Goal: Task Accomplishment & Management: Manage account settings

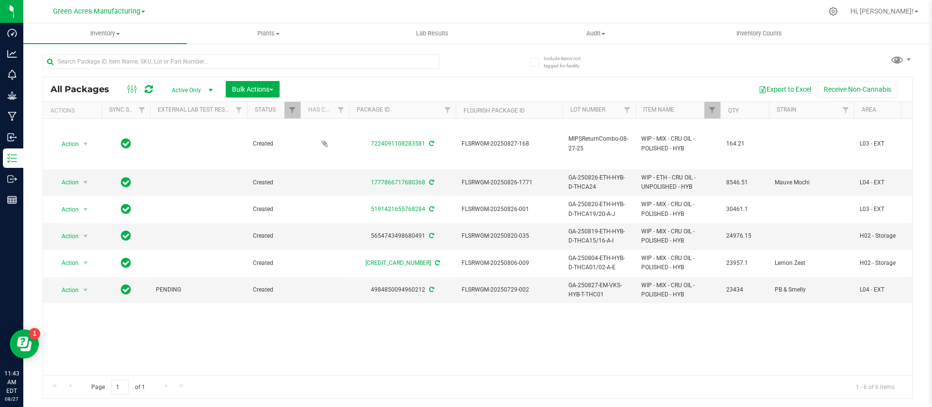
click at [677, 325] on div "Action Action Adjust qty Create package Edit attributes Global inventory Locate…" at bounding box center [477, 247] width 868 height 257
click at [99, 35] on span "Inventory" at bounding box center [105, 33] width 164 height 9
click at [60, 54] on span "All packages" at bounding box center [56, 58] width 66 height 8
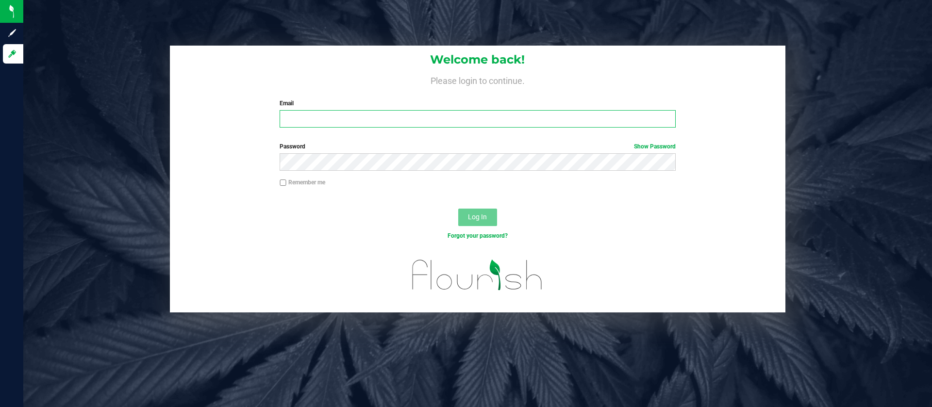
click at [470, 118] on input "Email" at bounding box center [476, 118] width 395 height 17
type input "cpoulton@liveparallel.com"
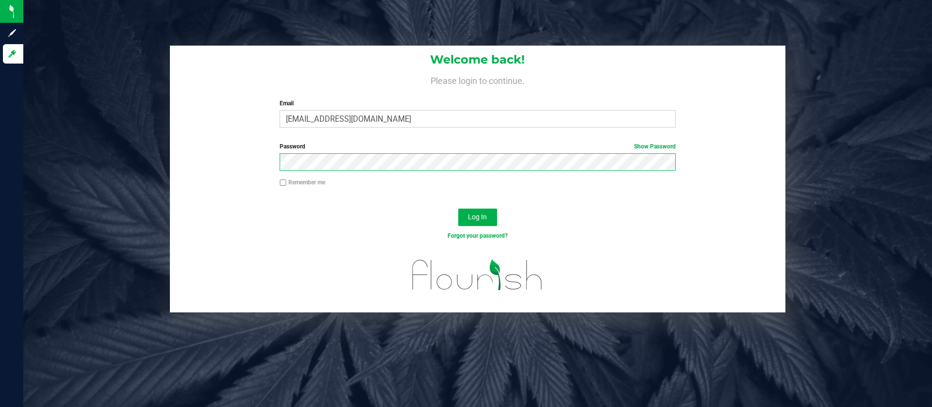
click at [458, 209] on button "Log In" at bounding box center [477, 217] width 39 height 17
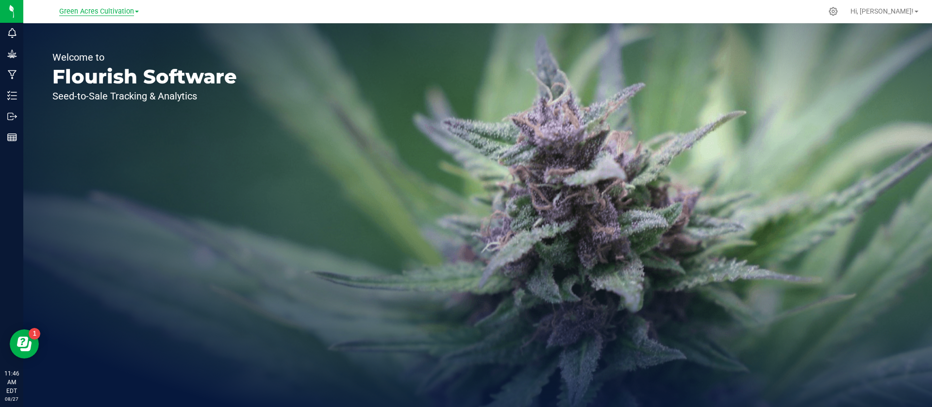
click at [101, 8] on span "Green Acres Cultivation" at bounding box center [96, 11] width 75 height 9
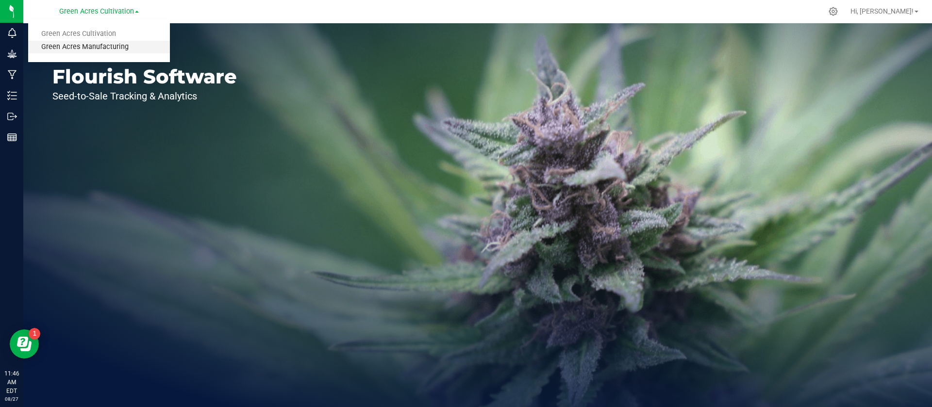
click at [98, 48] on link "Green Acres Manufacturing" at bounding box center [99, 47] width 142 height 13
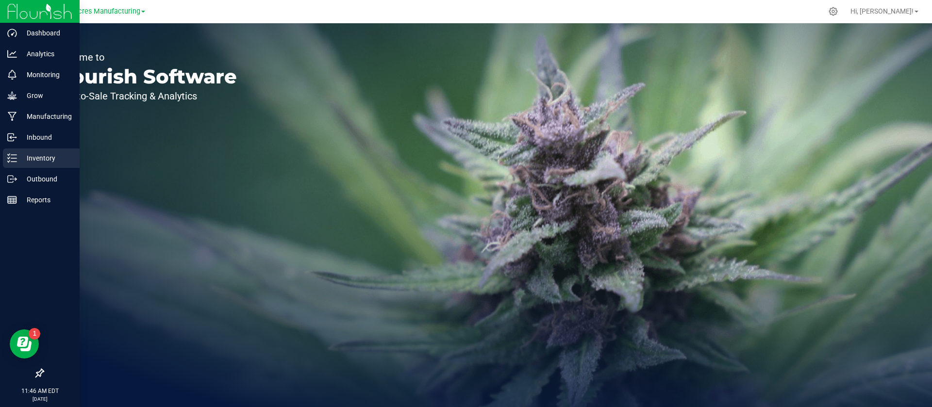
click at [33, 163] on p "Inventory" at bounding box center [46, 158] width 58 height 12
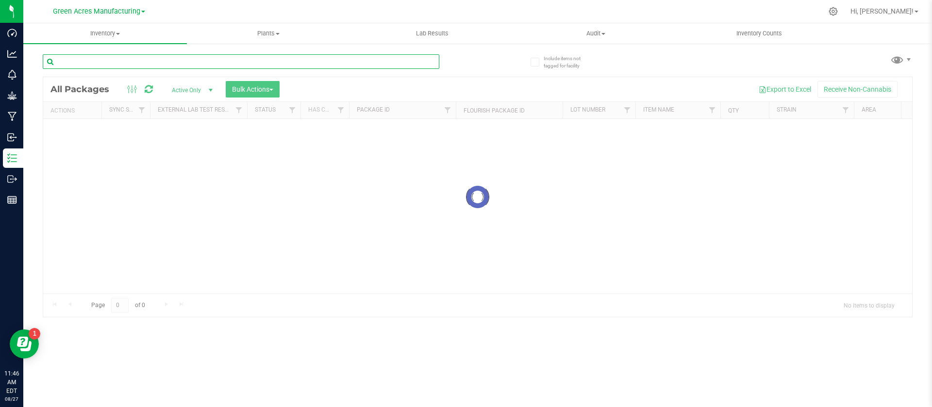
click at [112, 65] on input "text" at bounding box center [241, 61] width 396 height 15
paste input "GA-250826-EM-VKS-HYB-D-THC01"
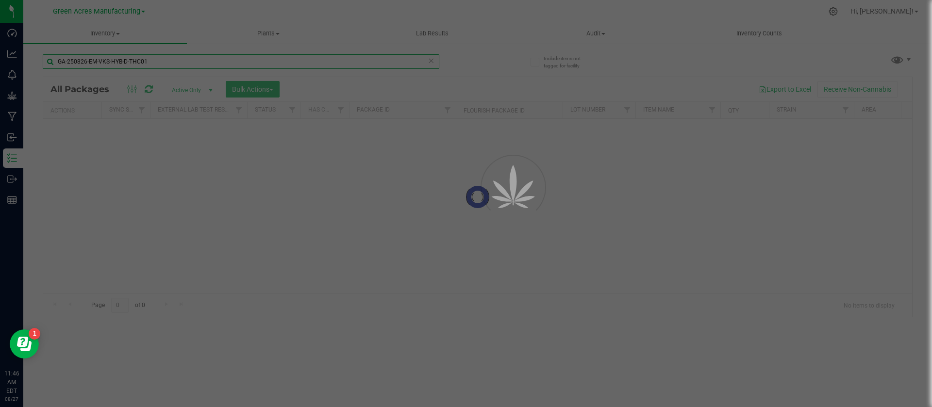
type input "GA-250826-EM-VKS-HYB-D-THC01"
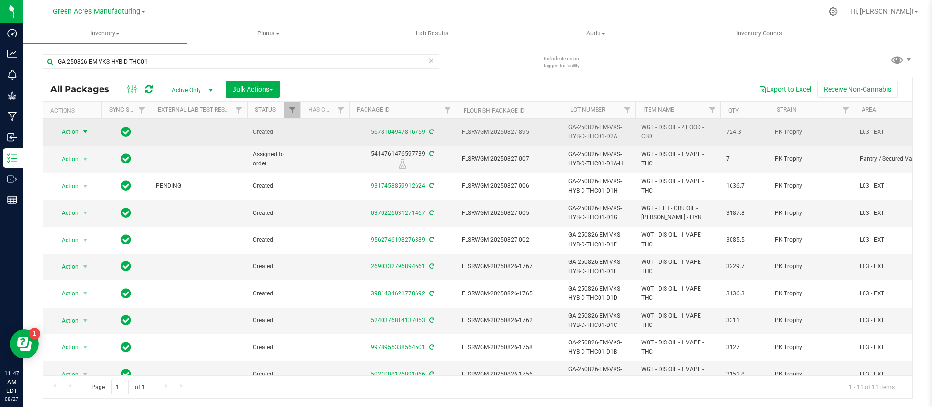
click at [74, 130] on span "Action" at bounding box center [66, 132] width 26 height 14
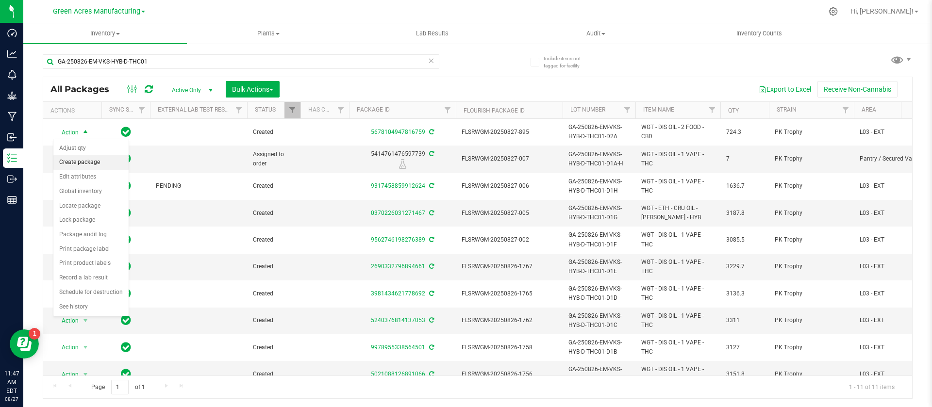
click at [79, 161] on li "Create package" at bounding box center [90, 162] width 75 height 15
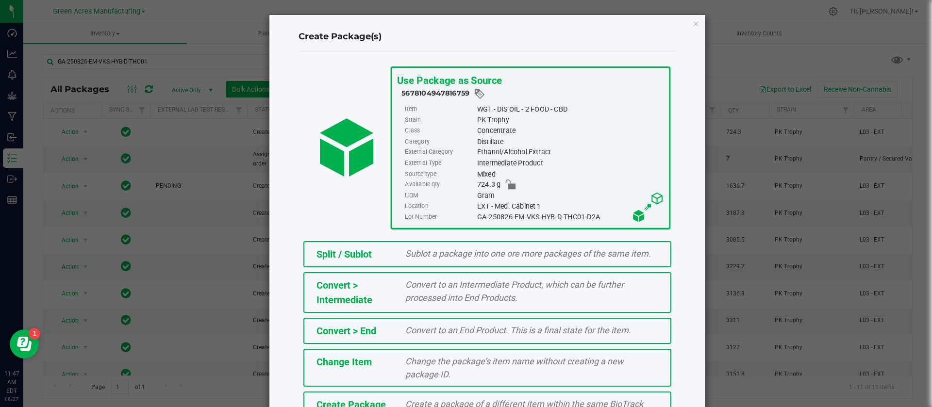
click at [481, 375] on div "Change the package’s item name without creating a new package ID." at bounding box center [531, 368] width 267 height 26
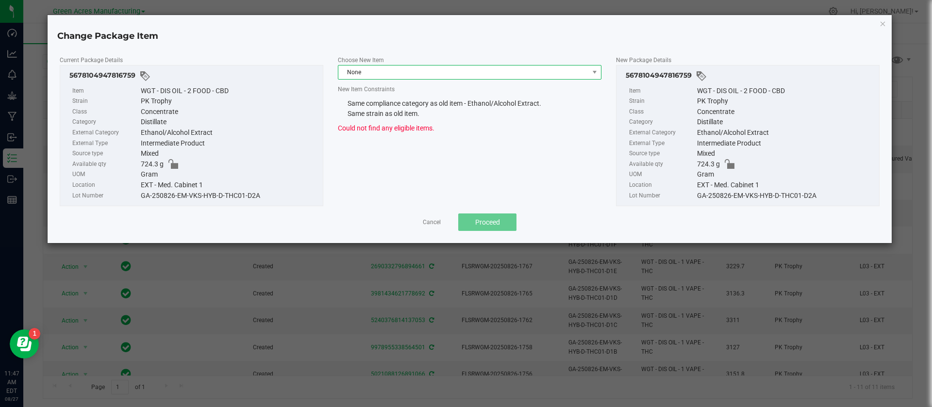
click at [397, 65] on span "None" at bounding box center [463, 72] width 250 height 14
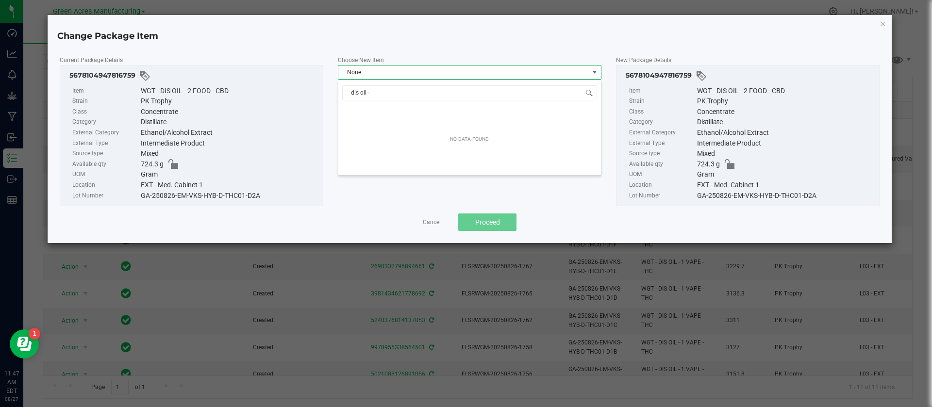
type input "dis oil -"
click at [881, 24] on icon "button" at bounding box center [882, 23] width 7 height 12
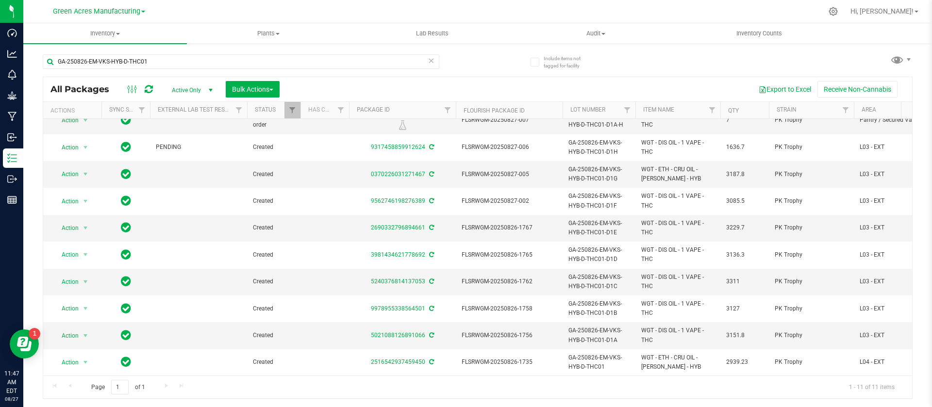
scroll to position [0, 0]
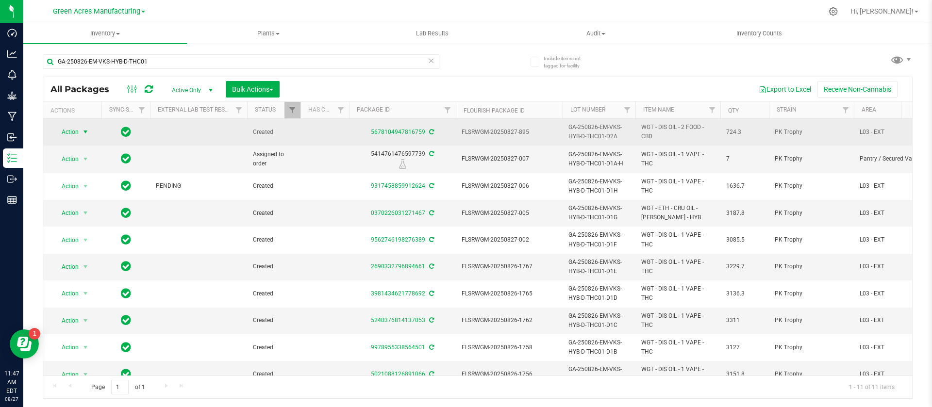
click at [84, 128] on span "select" at bounding box center [86, 132] width 8 height 8
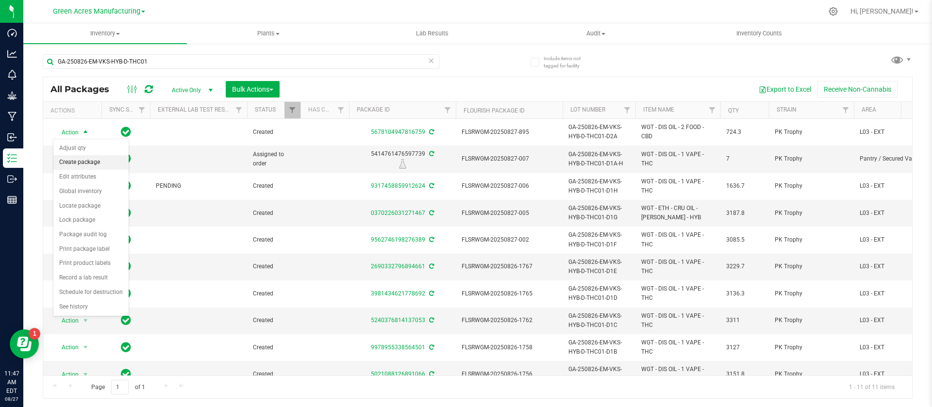
click at [79, 162] on li "Create package" at bounding box center [90, 162] width 75 height 15
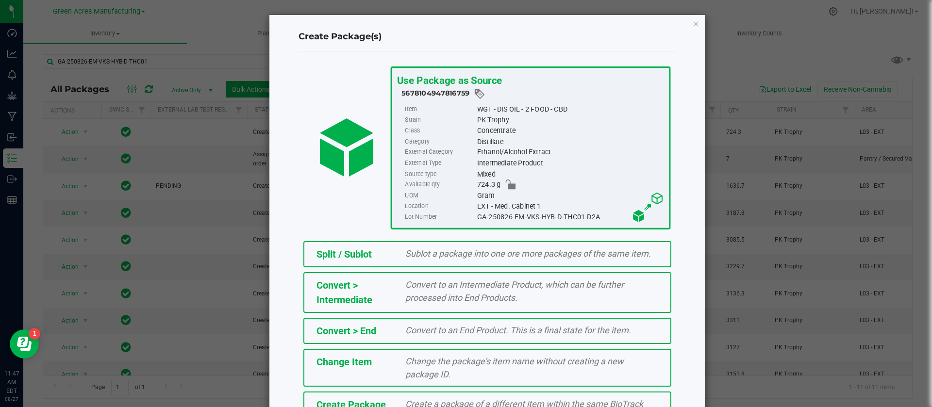
scroll to position [66, 0]
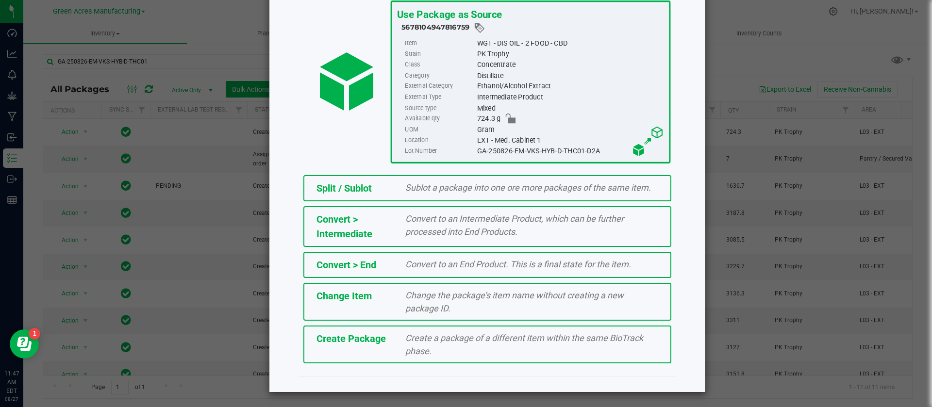
click at [385, 354] on div "Create Package Create a package of a different item within the same BioTrack ph…" at bounding box center [487, 345] width 368 height 38
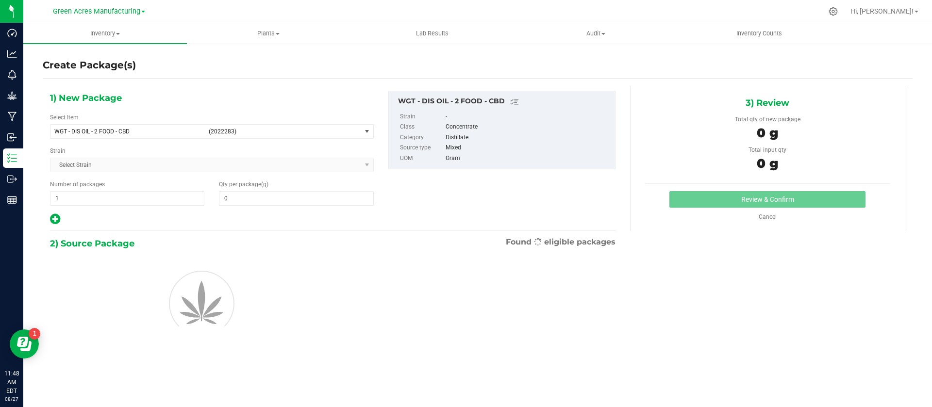
type input "0.0000"
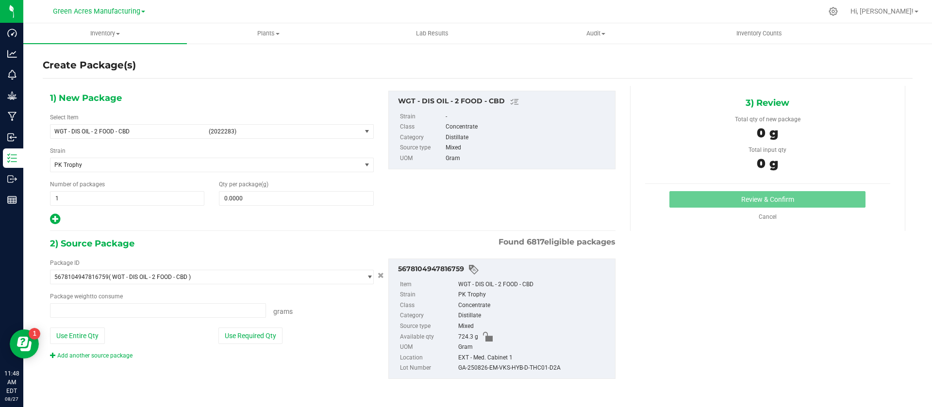
type input "0.0000 g"
click at [135, 132] on span "WGT - DIS OIL - 2 FOOD - CBD" at bounding box center [128, 131] width 148 height 7
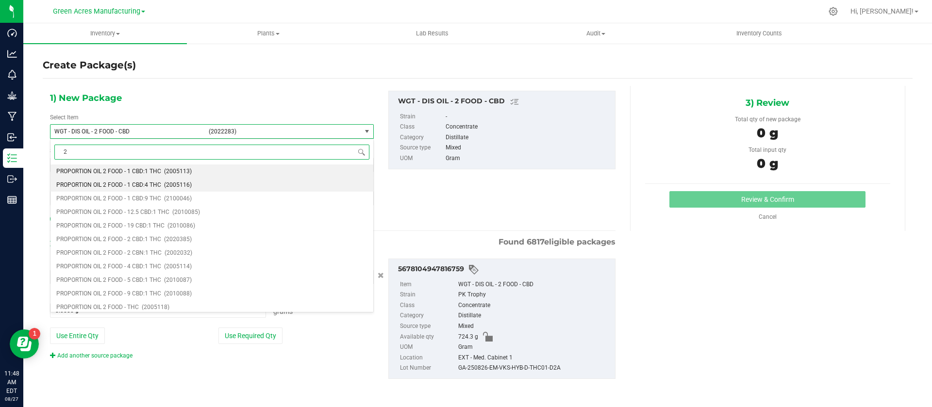
type input "2"
type input "dis oil - 2 foo"
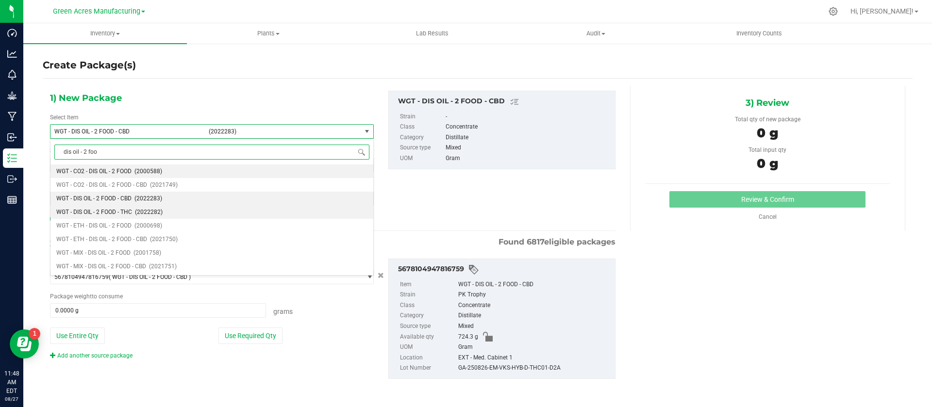
click at [167, 206] on li "WGT - DIS OIL - 2 FOOD - THC (2022282)" at bounding box center [211, 212] width 323 height 14
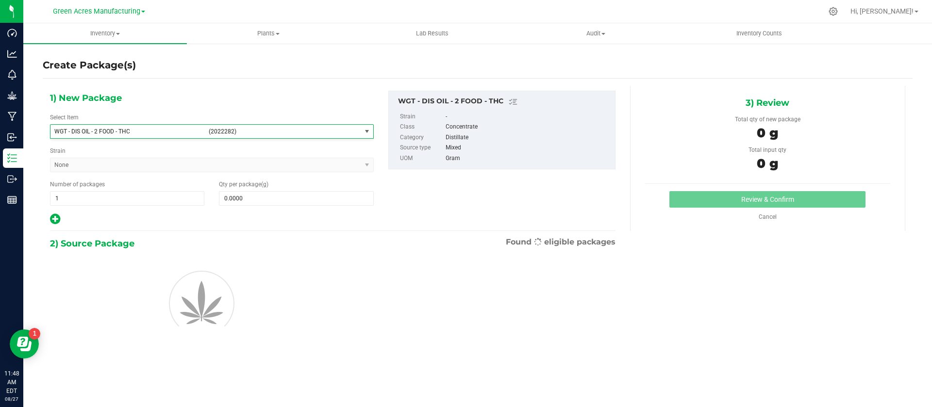
type input "0.0000"
click at [251, 196] on span at bounding box center [296, 198] width 154 height 15
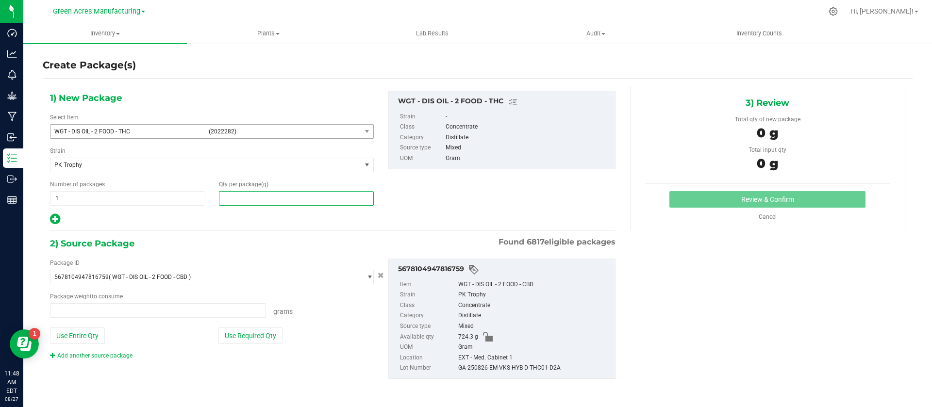
type input "0.0000 g"
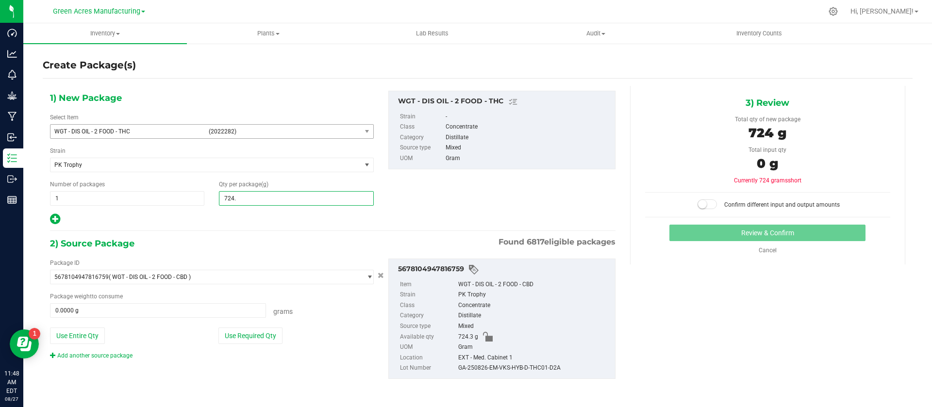
type input "724.3"
type input "724.3000"
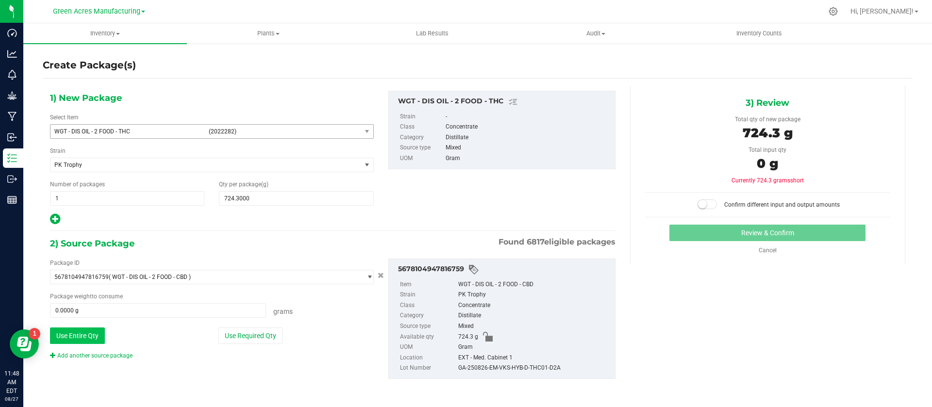
click at [66, 334] on button "Use Entire Qty" at bounding box center [77, 335] width 55 height 16
type input "724.3000 g"
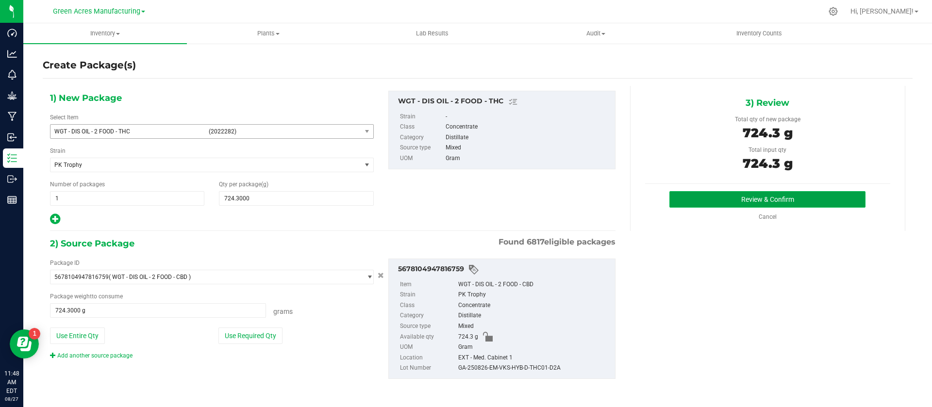
click at [675, 196] on button "Review & Confirm" at bounding box center [767, 199] width 196 height 16
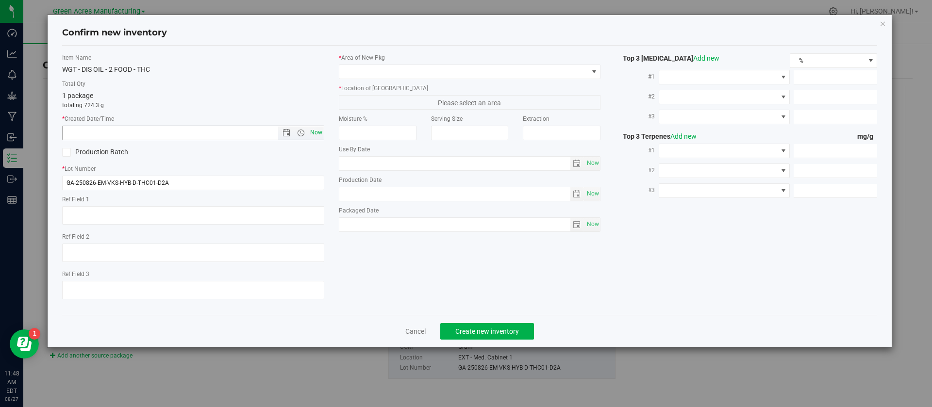
click at [316, 131] on span "Now" at bounding box center [316, 133] width 16 height 14
type input "8/27/2025 11:48 AM"
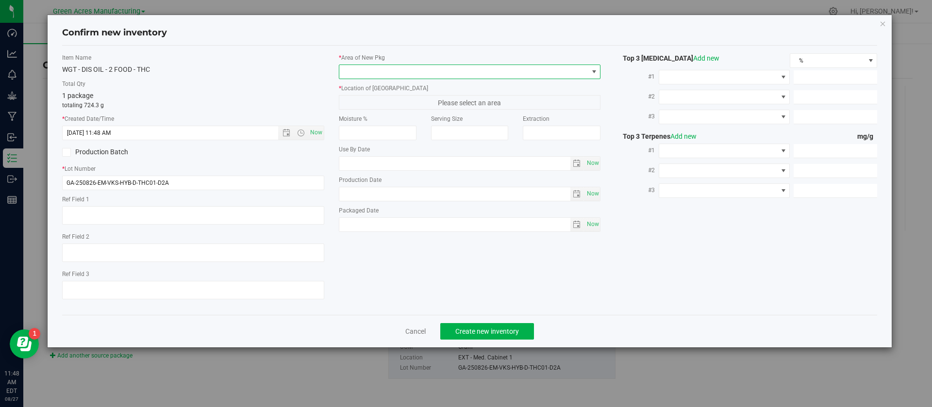
click at [365, 69] on span at bounding box center [463, 72] width 249 height 14
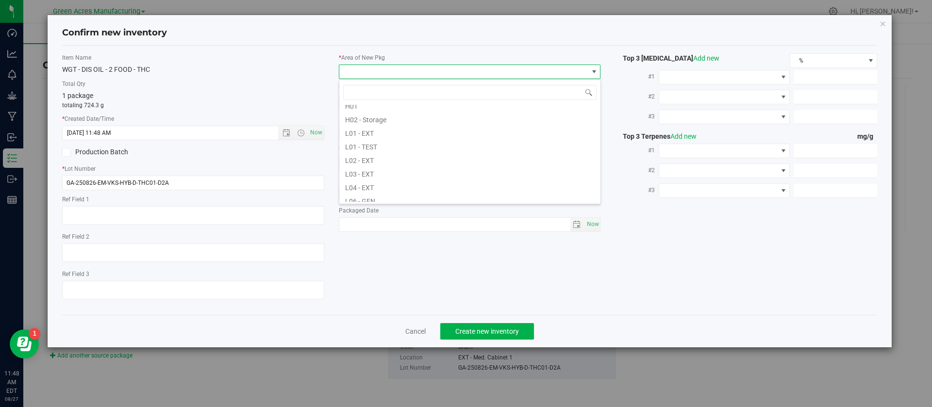
scroll to position [175, 0]
click at [416, 150] on li "L03 - EXT" at bounding box center [469, 154] width 261 height 14
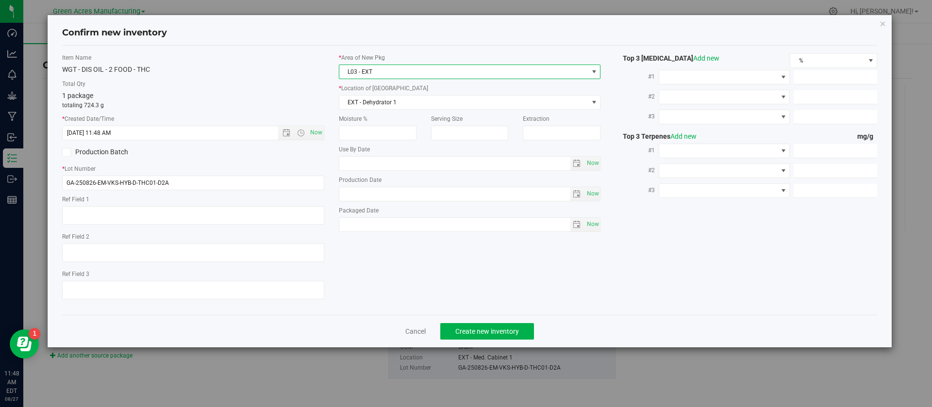
click at [381, 92] on label "* Location of New Pkg" at bounding box center [470, 88] width 262 height 9
click at [377, 102] on span "EXT - Dehydrator 1" at bounding box center [463, 103] width 249 height 14
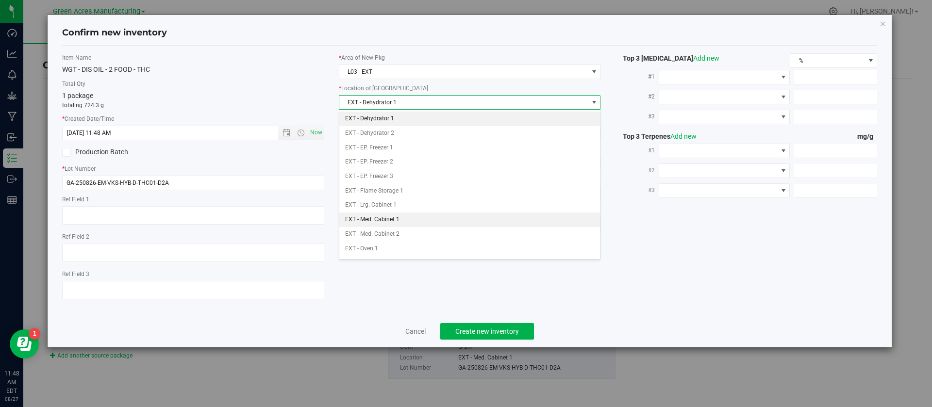
click at [391, 217] on li "EXT - Med. Cabinet 1" at bounding box center [469, 220] width 261 height 15
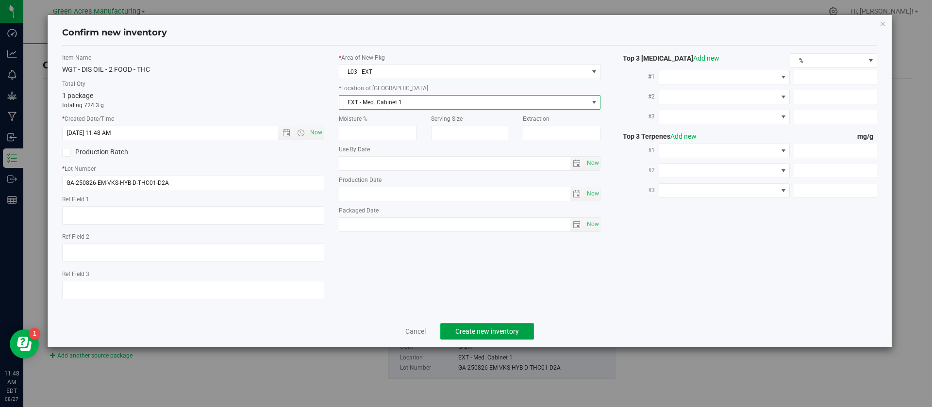
click at [469, 329] on span "Create new inventory" at bounding box center [487, 331] width 64 height 8
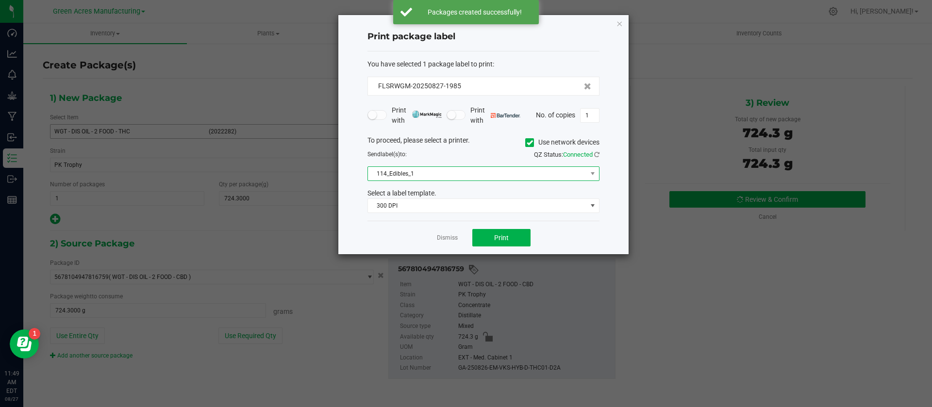
click at [473, 172] on span "114_Edibles_1" at bounding box center [477, 174] width 219 height 14
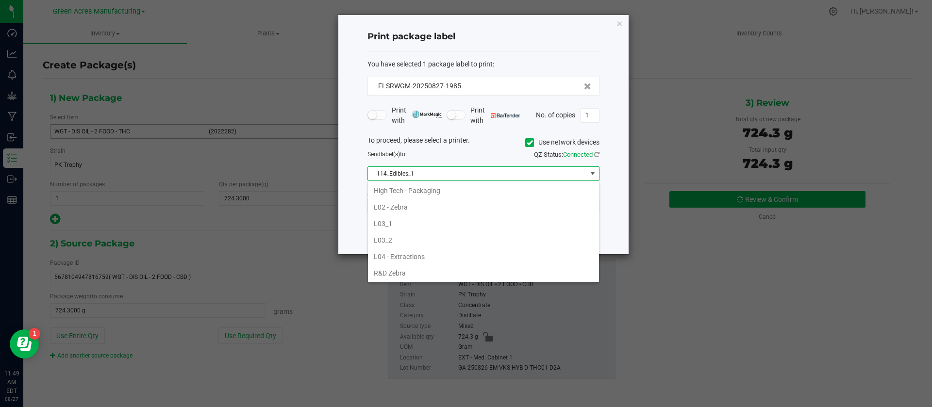
scroll to position [320, 0]
click at [417, 252] on li "L04 - Extractions" at bounding box center [483, 251] width 231 height 16
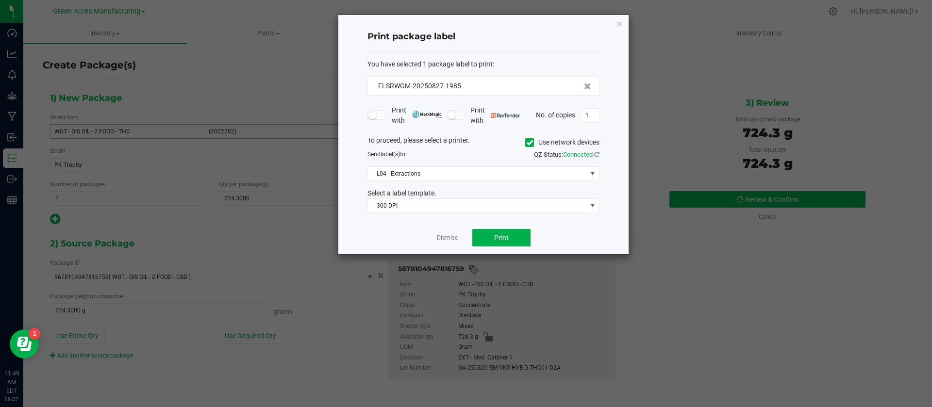
click at [606, 191] on div "Select a label template." at bounding box center [483, 193] width 246 height 10
click at [589, 119] on input "1" at bounding box center [589, 116] width 18 height 14
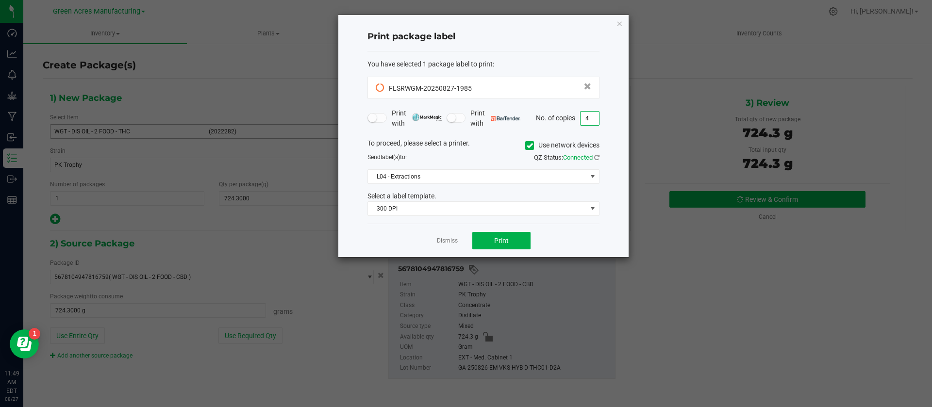
type input "4"
click at [606, 111] on div "Print package label You have selected 1 package label to print : FLSRWGM-202508…" at bounding box center [483, 136] width 290 height 242
click at [504, 234] on button "Print" at bounding box center [501, 240] width 58 height 17
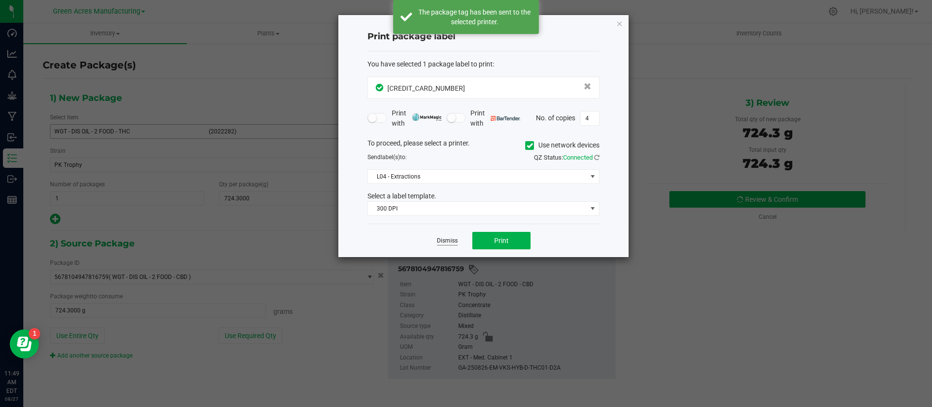
click at [457, 241] on link "Dismiss" at bounding box center [447, 241] width 21 height 8
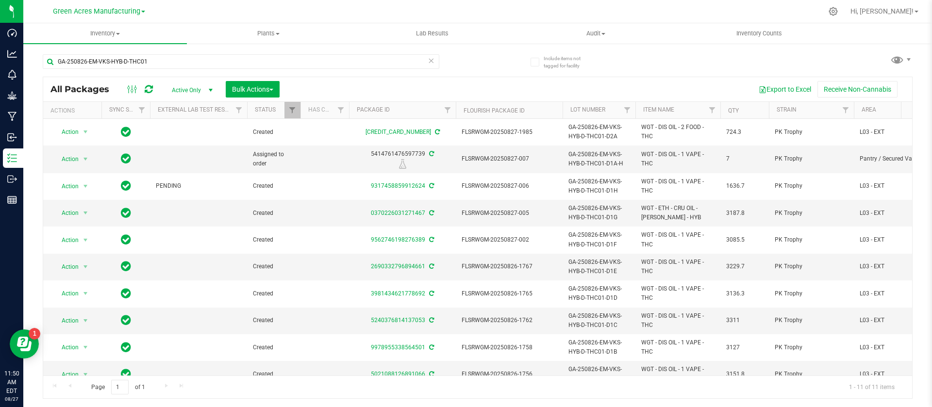
scroll to position [50, 0]
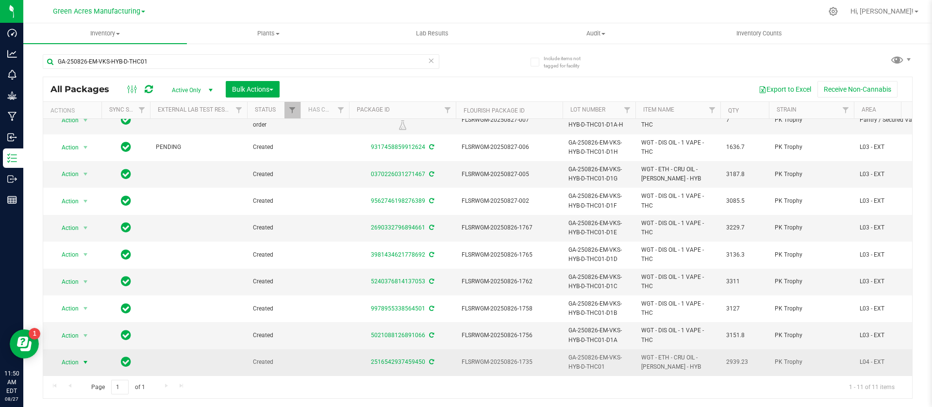
click at [66, 356] on span "Action" at bounding box center [66, 363] width 26 height 14
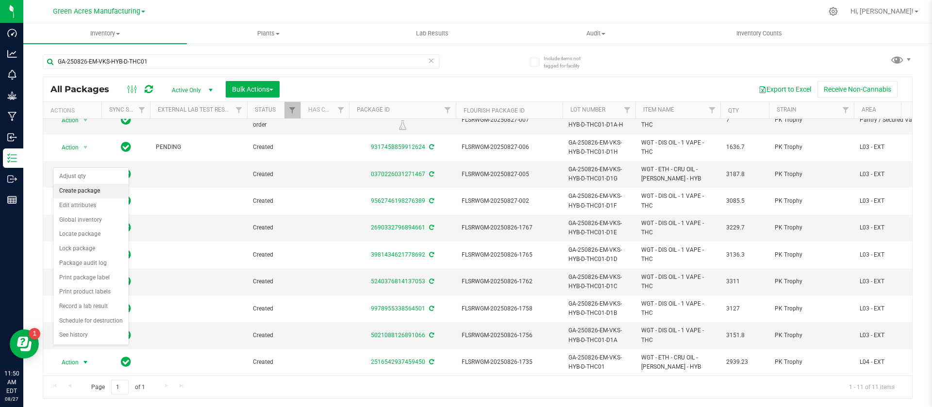
click at [84, 189] on li "Create package" at bounding box center [90, 191] width 75 height 15
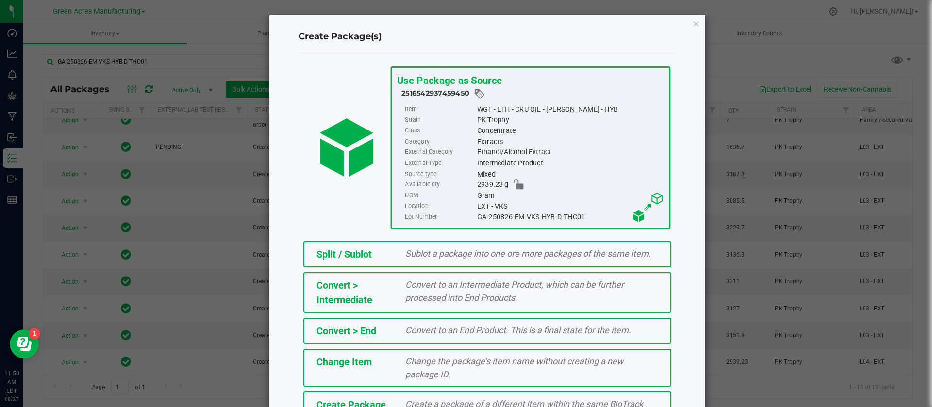
click at [491, 397] on div "Create a package of a different item within the same BioTrack phase." at bounding box center [531, 410] width 267 height 26
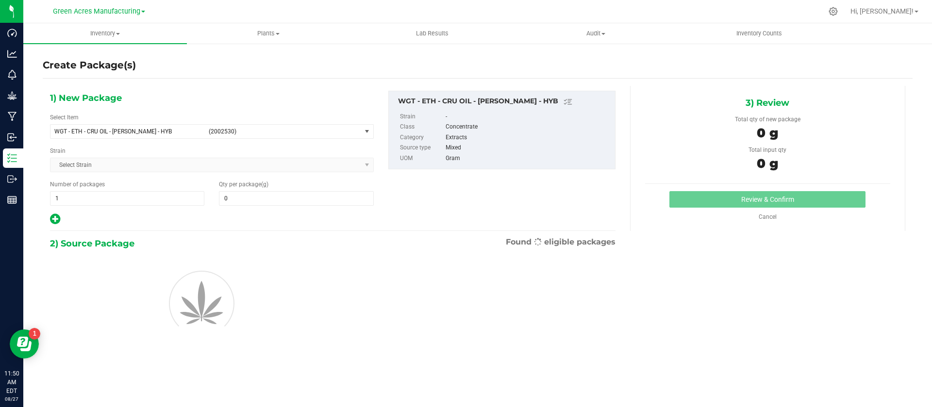
type input "0.0000"
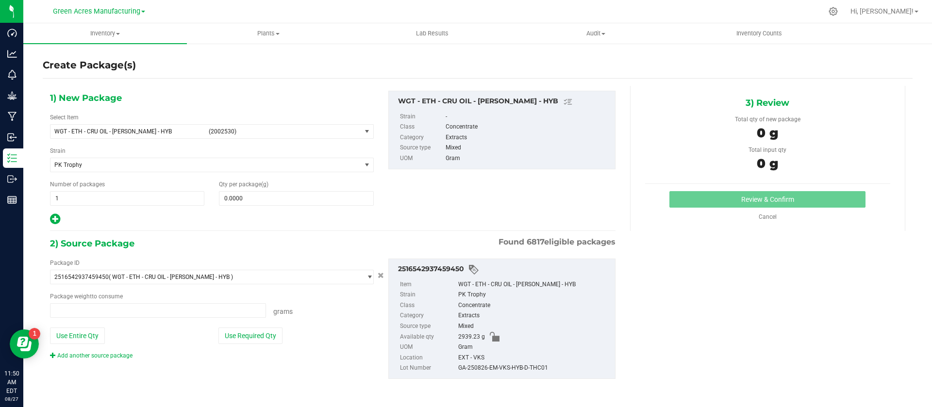
type input "0.0000 g"
click at [169, 134] on span "WGT - ETH - CRU OIL - DEVOL - HYB" at bounding box center [128, 131] width 148 height 7
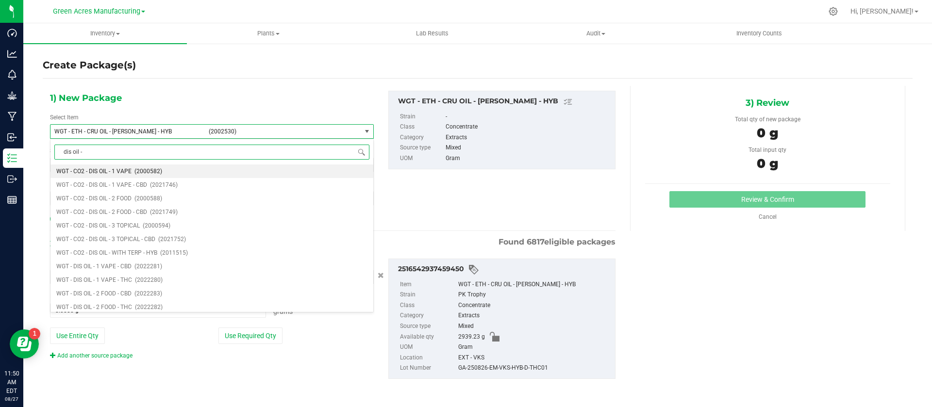
type input "dis oil - 3"
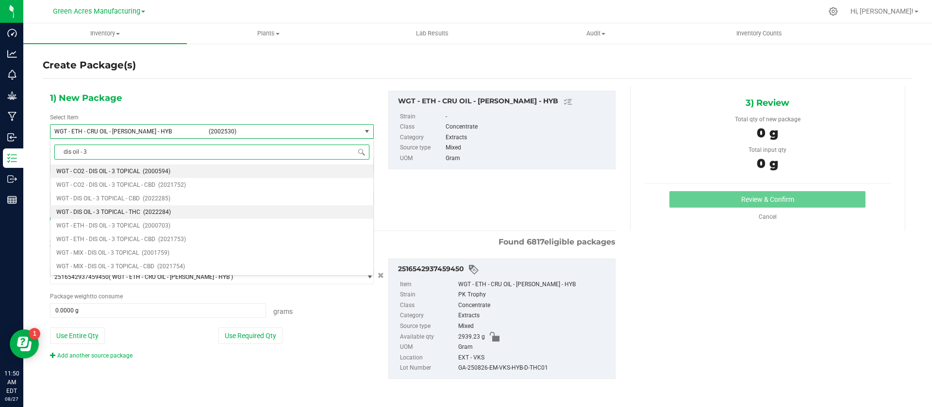
click at [176, 210] on li "WGT - DIS OIL - 3 TOPICAL - THC (2022284)" at bounding box center [211, 212] width 323 height 14
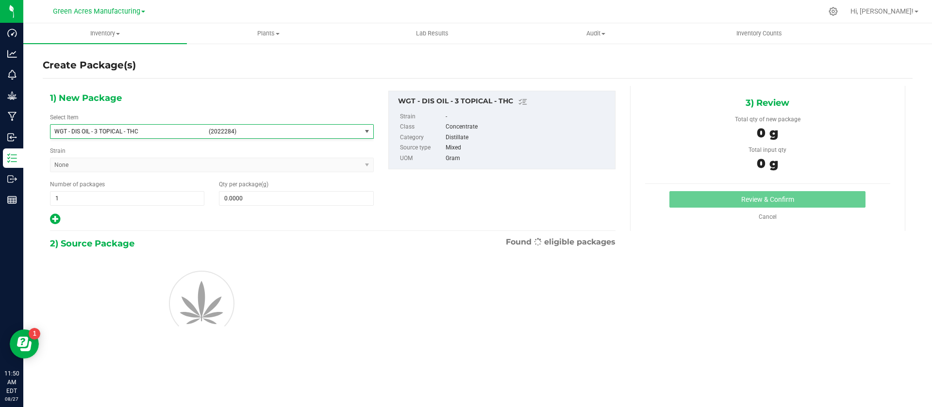
type input "0.0000"
click at [262, 196] on span at bounding box center [296, 198] width 154 height 15
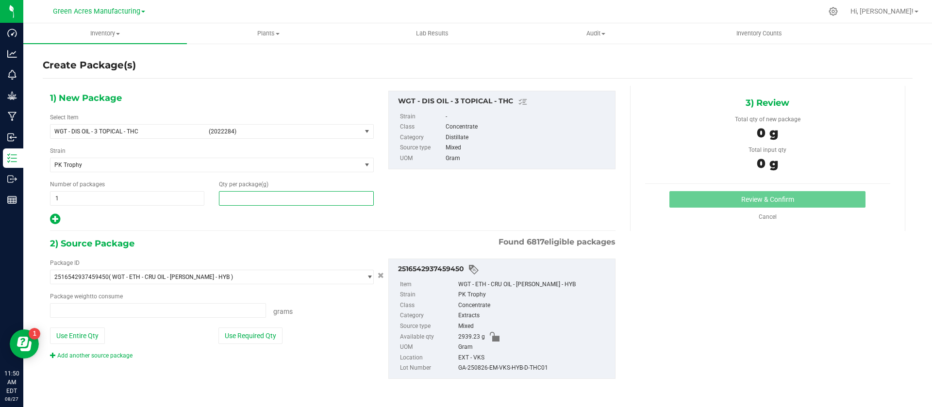
type input "0.0000 g"
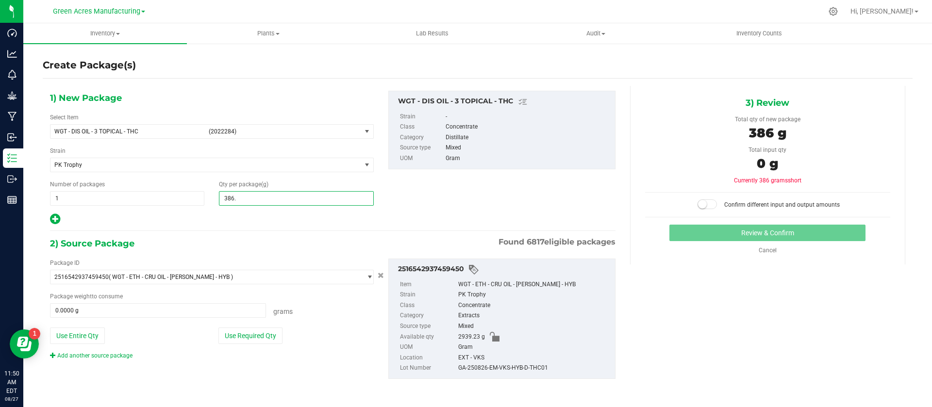
type input "386.1"
type input "386.1000"
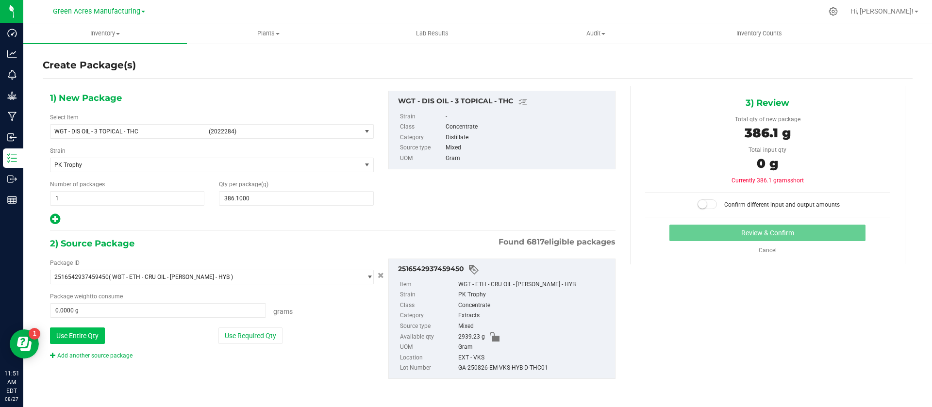
click at [91, 336] on button "Use Entire Qty" at bounding box center [77, 335] width 55 height 16
type input "2939.2300 g"
click at [706, 205] on small at bounding box center [702, 204] width 9 height 9
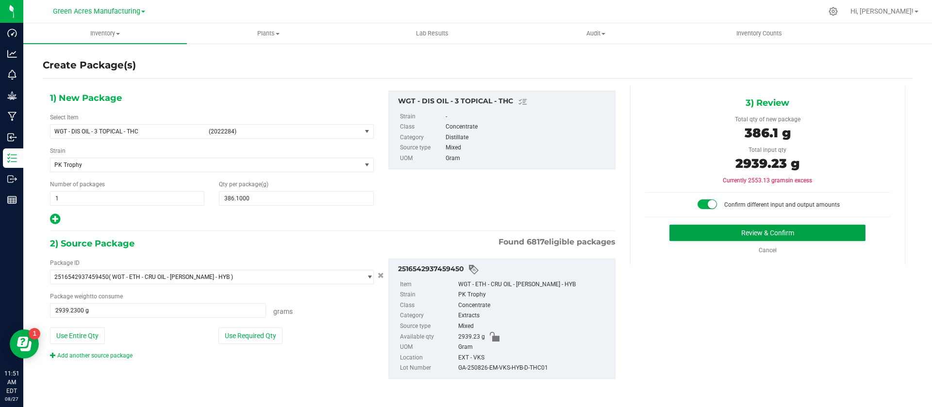
click at [725, 231] on button "Review & Confirm" at bounding box center [767, 233] width 196 height 16
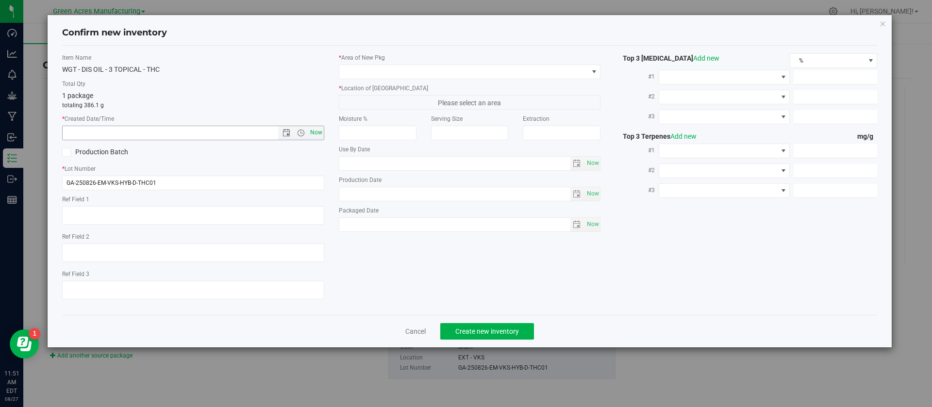
click at [312, 126] on span "Now" at bounding box center [316, 133] width 16 height 14
type input "8/27/2025 11:51 AM"
click at [230, 180] on input "GA-250826-EM-VKS-HYB-D-THC01" at bounding box center [193, 183] width 262 height 15
type input "GA-250826-EM-VKS-HYB-D-THC01-D3A"
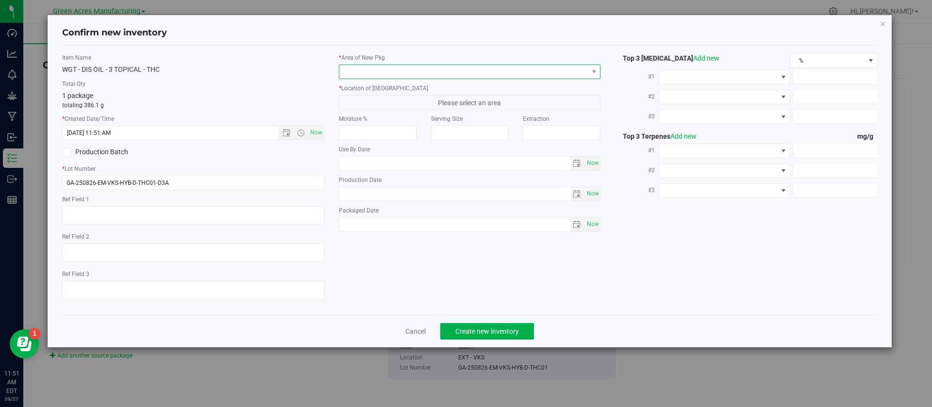
click at [397, 75] on span at bounding box center [463, 72] width 249 height 14
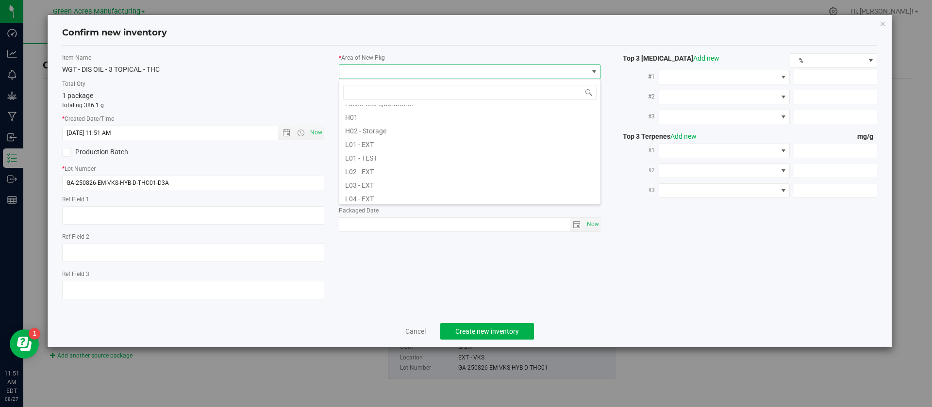
scroll to position [175, 0]
click at [391, 148] on li "L03 - EXT" at bounding box center [469, 154] width 261 height 14
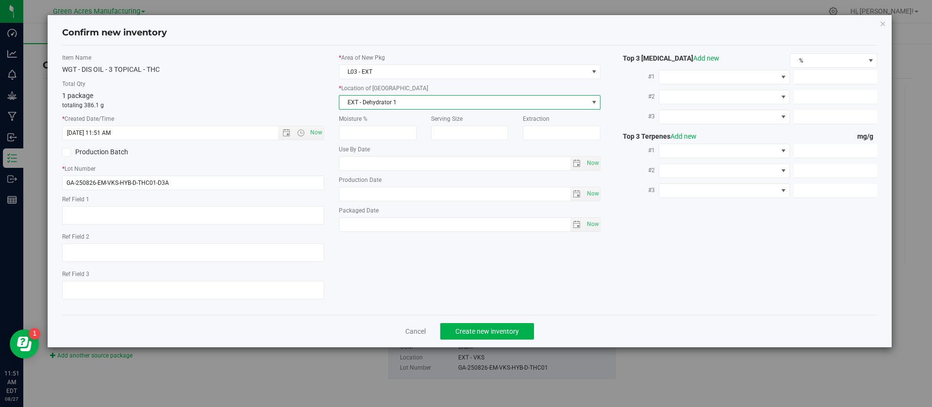
click at [380, 109] on span "EXT - Dehydrator 1" at bounding box center [470, 102] width 262 height 15
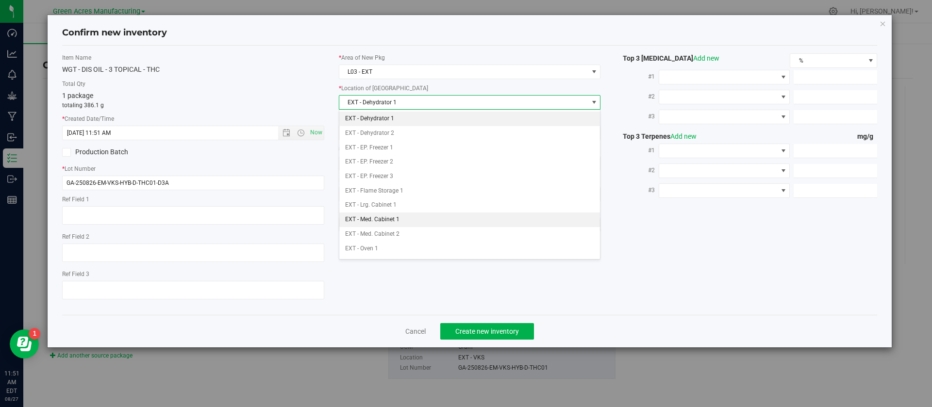
click at [398, 220] on li "EXT - Med. Cabinet 1" at bounding box center [469, 220] width 261 height 15
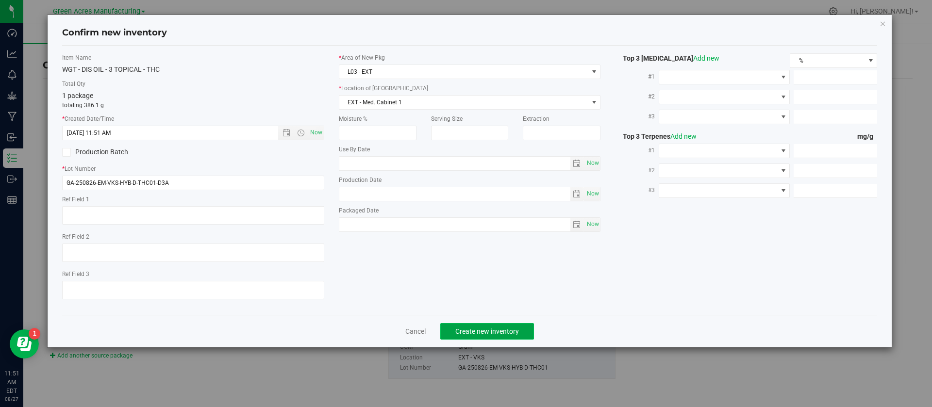
click at [466, 332] on span "Create new inventory" at bounding box center [487, 331] width 64 height 8
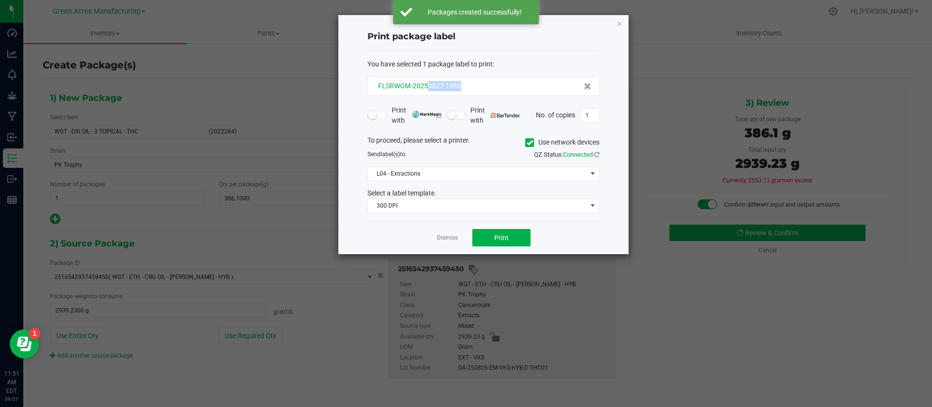
drag, startPoint x: 467, startPoint y: 90, endPoint x: 429, endPoint y: 89, distance: 37.8
click at [429, 89] on div "FLSRWGM-20250827-1986" at bounding box center [483, 86] width 215 height 10
copy span "0827-1986"
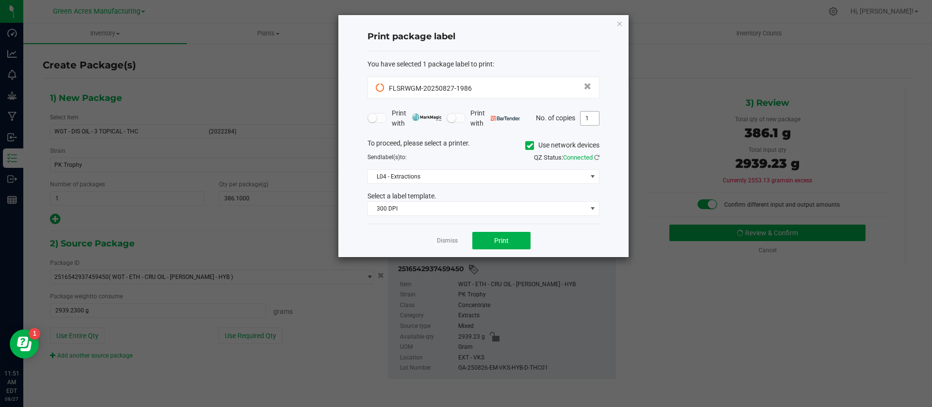
click at [592, 120] on input "1" at bounding box center [589, 119] width 18 height 14
type input "4"
click at [499, 249] on button "Print" at bounding box center [501, 240] width 58 height 17
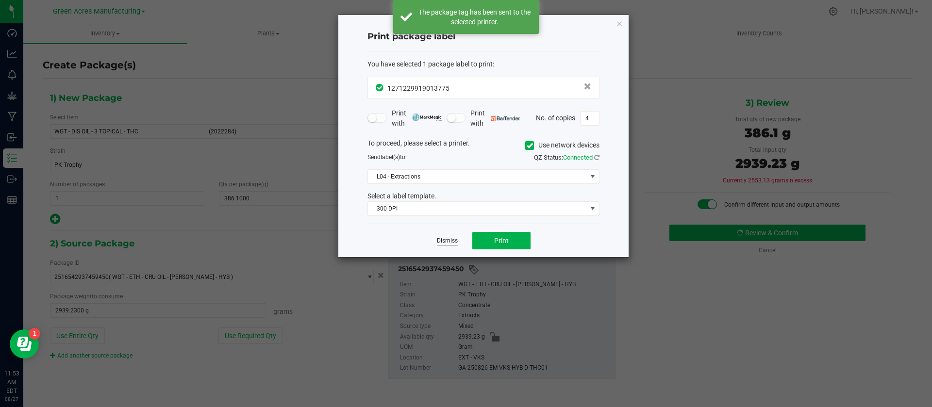
click at [451, 245] on link "Dismiss" at bounding box center [447, 241] width 21 height 8
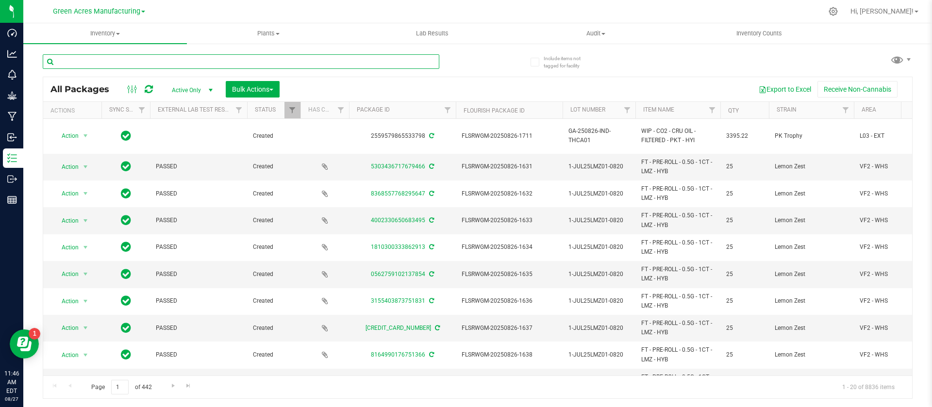
click at [108, 63] on input "text" at bounding box center [241, 61] width 396 height 15
paste input "GA-250827-EM-VKS-HYB-T-THC01"
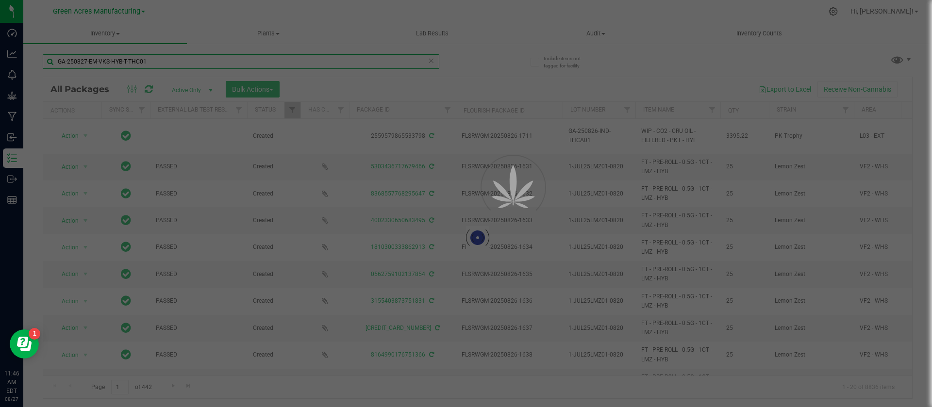
type input "GA-250827-EM-VKS-HYB-T-THC01"
